Goal: Task Accomplishment & Management: Complete application form

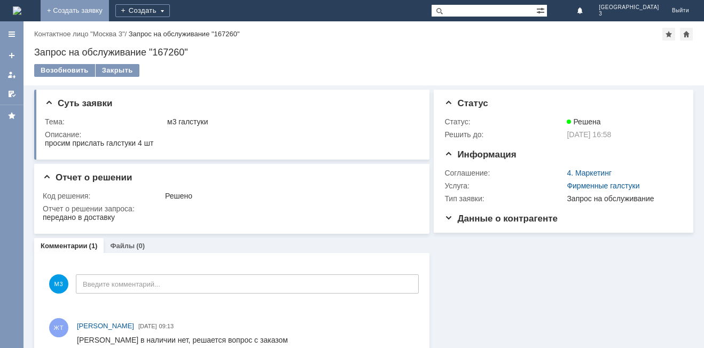
click at [109, 11] on link "+ Создать заявку" at bounding box center [75, 10] width 68 height 21
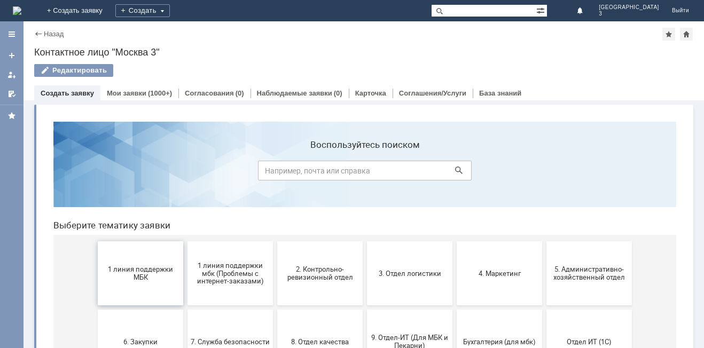
click at [120, 256] on button "1 линия поддержки МБК" at bounding box center [140, 273] width 85 height 64
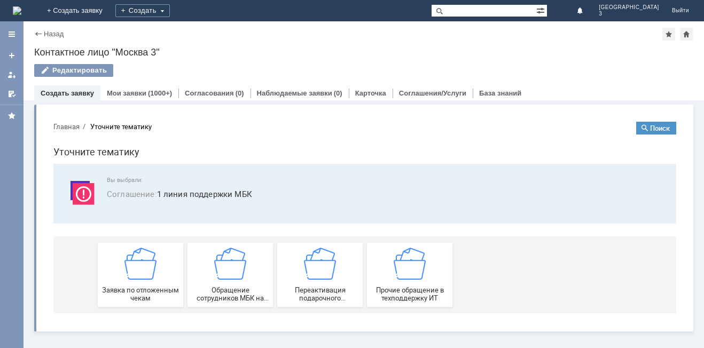
click at [120, 256] on div "Заявка по отложенным чекам" at bounding box center [140, 275] width 79 height 54
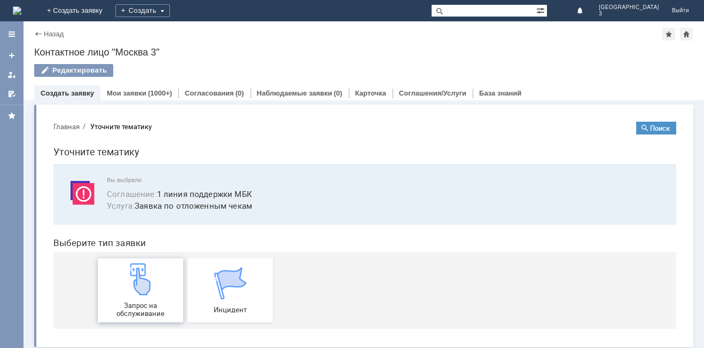
click at [139, 264] on img at bounding box center [140, 279] width 32 height 32
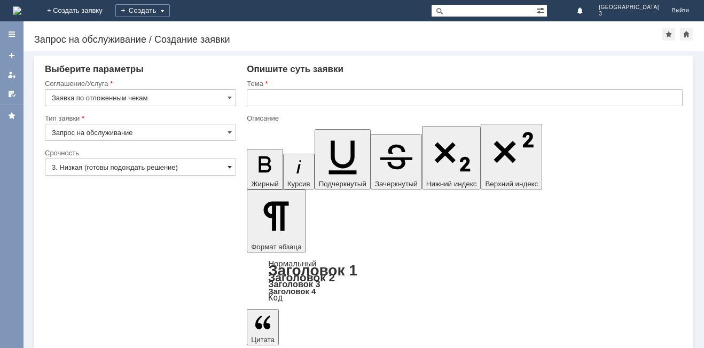
click at [228, 165] on span at bounding box center [229, 167] width 4 height 9
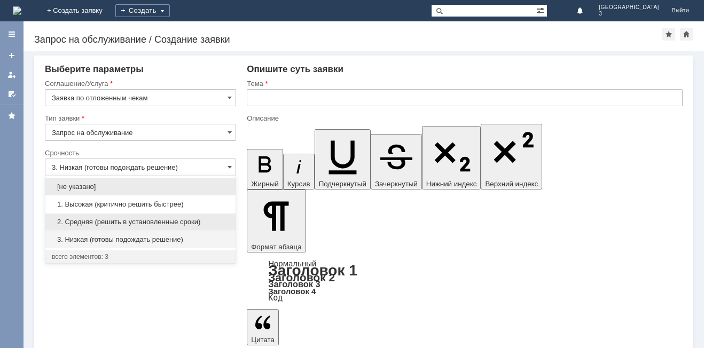
click at [208, 221] on span "2. Средняя (решить в установленные сроки)" at bounding box center [140, 222] width 177 height 9
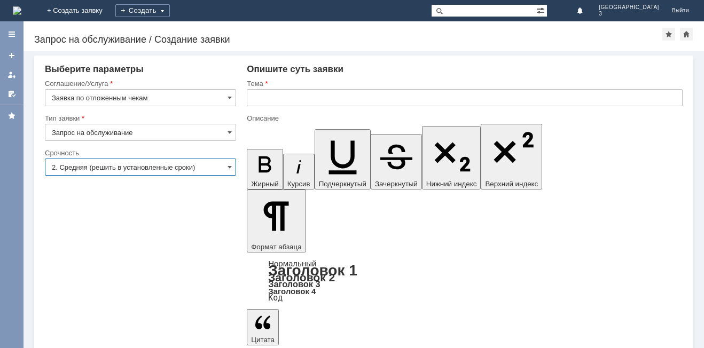
type input "2. Средняя (решить в установленные сроки)"
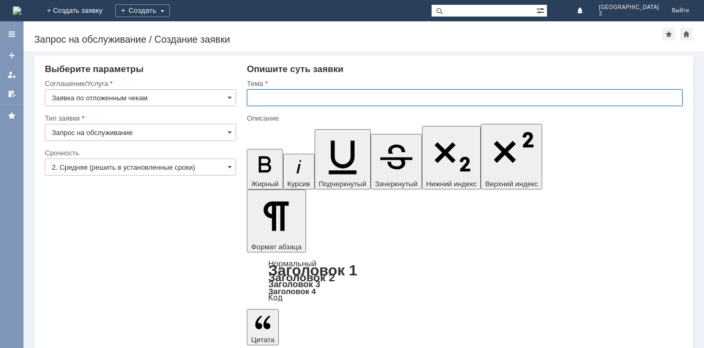
click at [258, 94] on input "text" at bounding box center [465, 97] width 436 height 17
type input "Отложенный чек [DATE]"
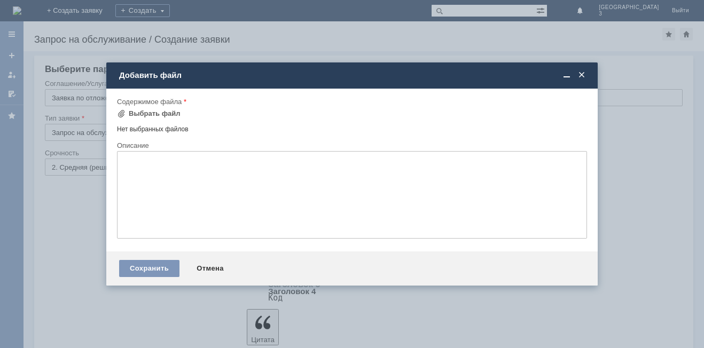
click at [179, 112] on td "Выбрать файл" at bounding box center [152, 114] width 70 height 14
click at [167, 110] on div "Выбрать файл" at bounding box center [155, 113] width 52 height 9
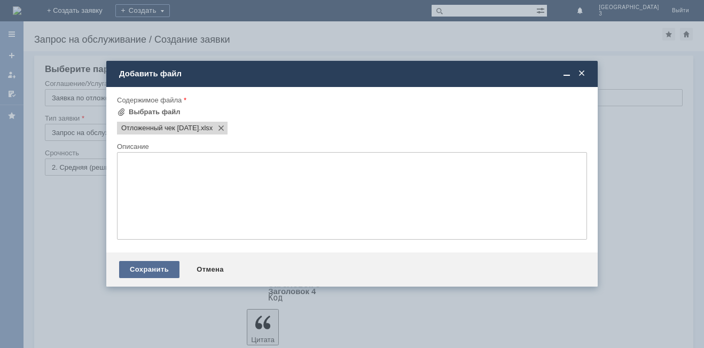
click at [151, 270] on div "Сохранить" at bounding box center [149, 269] width 60 height 17
